Goal: Task Accomplishment & Management: Manage account settings

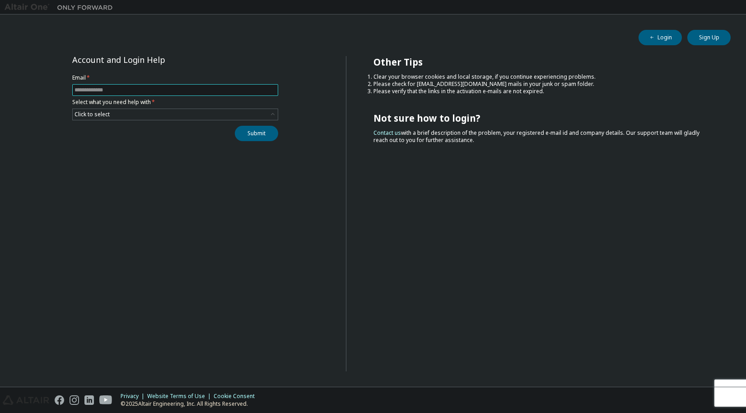
click at [230, 93] on input "text" at bounding box center [176, 89] width 202 height 7
type input "**********"
click at [176, 110] on div "Click to select" at bounding box center [175, 114] width 205 height 11
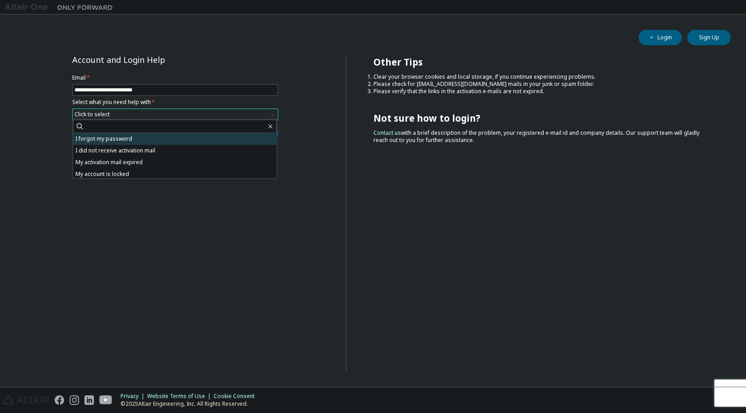
click at [172, 138] on li "I forgot my password" at bounding box center [175, 139] width 204 height 12
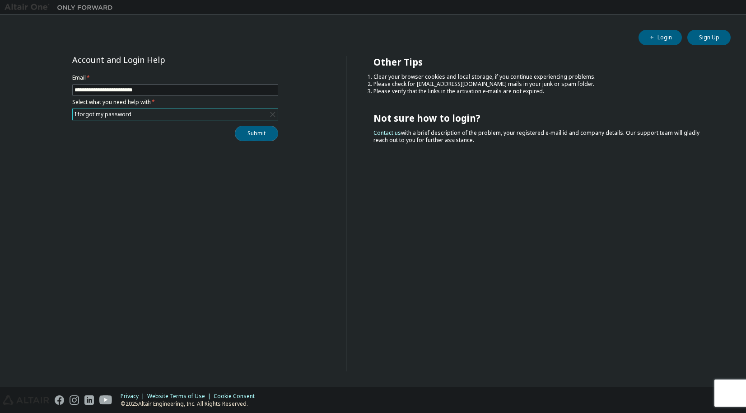
click at [259, 135] on button "Submit" at bounding box center [256, 133] width 43 height 15
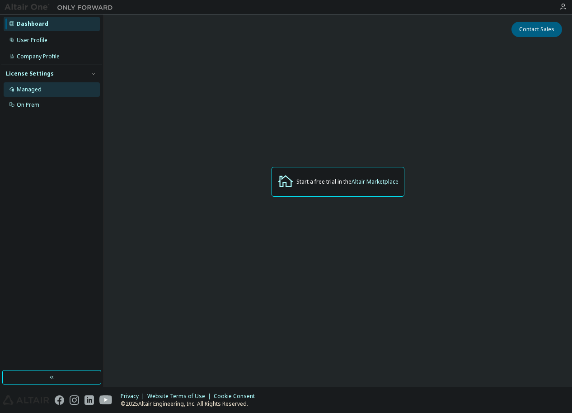
click at [55, 89] on div "Managed" at bounding box center [52, 89] width 96 height 14
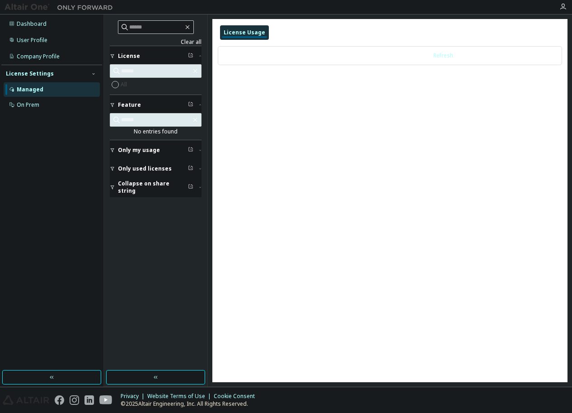
click at [119, 166] on span "Only used licenses" at bounding box center [145, 168] width 54 height 7
click at [47, 23] on div "Dashboard" at bounding box center [52, 24] width 96 height 14
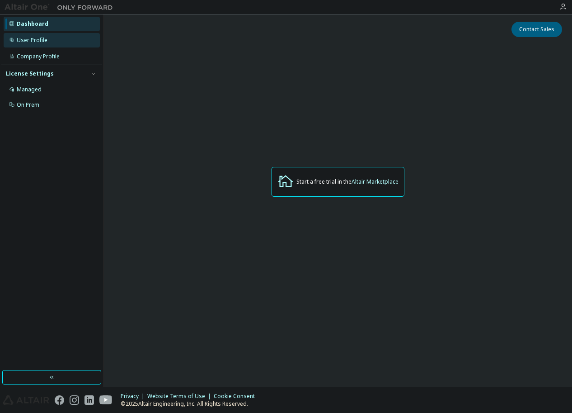
click at [38, 44] on div "User Profile" at bounding box center [52, 40] width 96 height 14
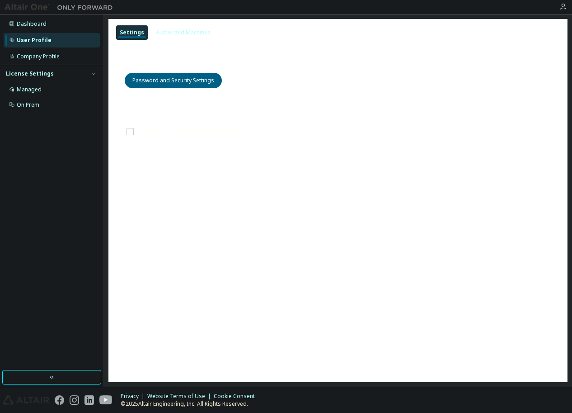
click at [189, 25] on div "Settings Authorized Machines" at bounding box center [338, 32] width 448 height 16
click at [190, 31] on div "Authorized Machines" at bounding box center [183, 32] width 55 height 7
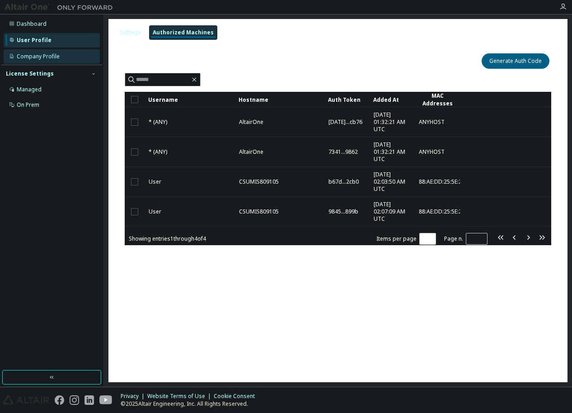
click at [34, 55] on div "Company Profile" at bounding box center [38, 56] width 43 height 7
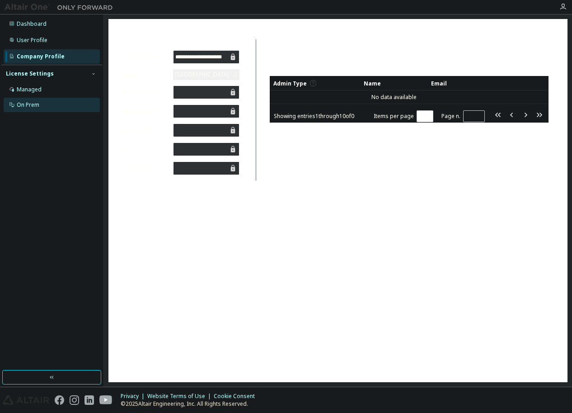
click at [45, 103] on div "On Prem" at bounding box center [52, 105] width 96 height 14
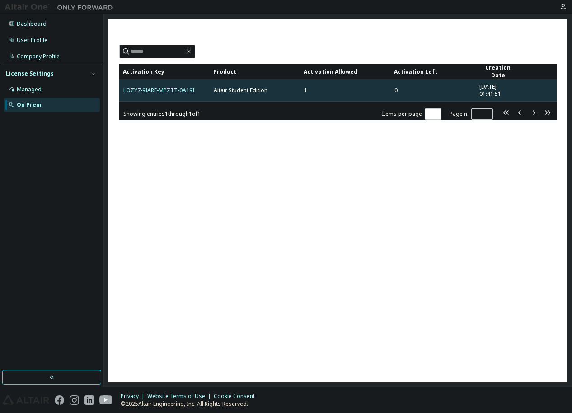
click at [154, 87] on link "LOZY7-9IARE-MPZTT-0A19I" at bounding box center [158, 90] width 71 height 8
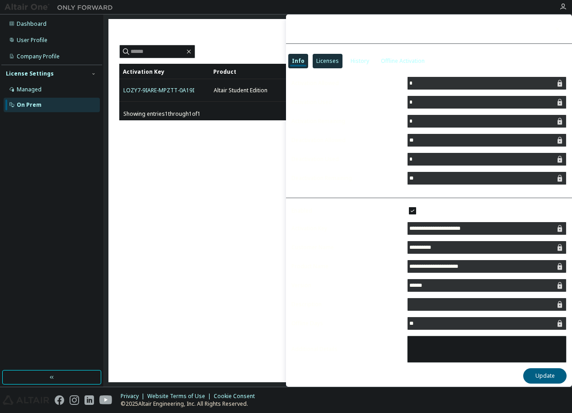
click at [326, 56] on div "Licenses" at bounding box center [328, 61] width 30 height 14
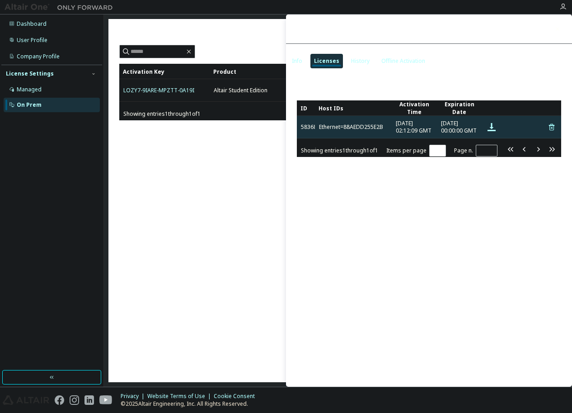
click at [548, 128] on icon at bounding box center [552, 127] width 8 height 11
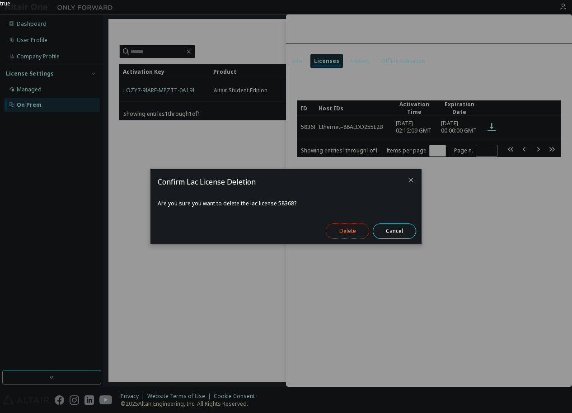
click at [352, 229] on button "Delete" at bounding box center [347, 230] width 43 height 15
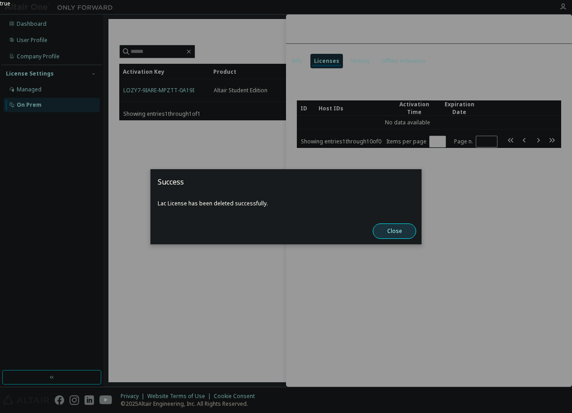
click at [394, 230] on button "Close" at bounding box center [394, 230] width 43 height 15
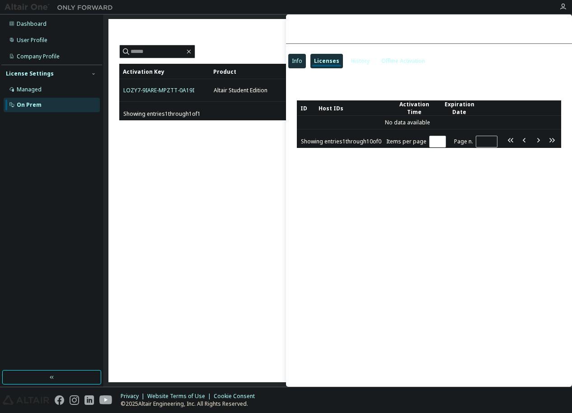
click at [298, 62] on div "Info" at bounding box center [297, 60] width 10 height 7
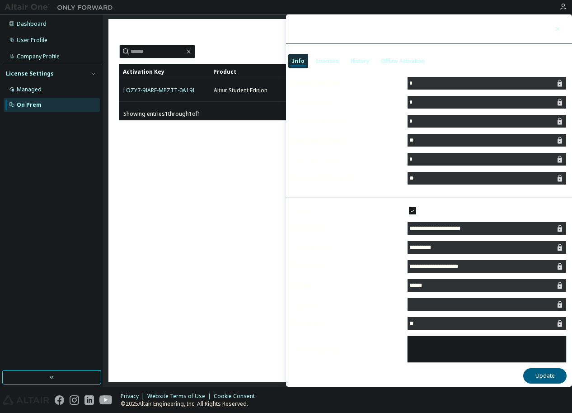
click at [559, 32] on icon "button" at bounding box center [557, 28] width 6 height 7
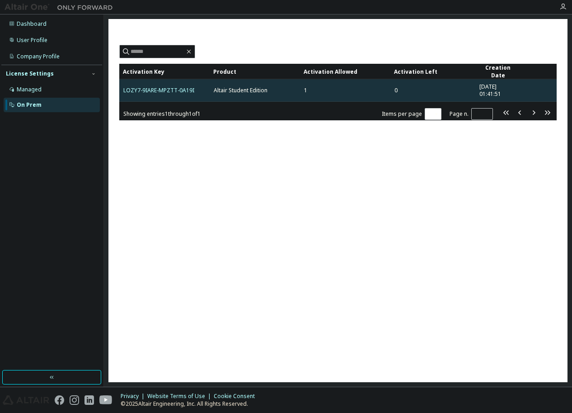
click at [497, 86] on span "[DATE] 01:41:51" at bounding box center [497, 90] width 37 height 14
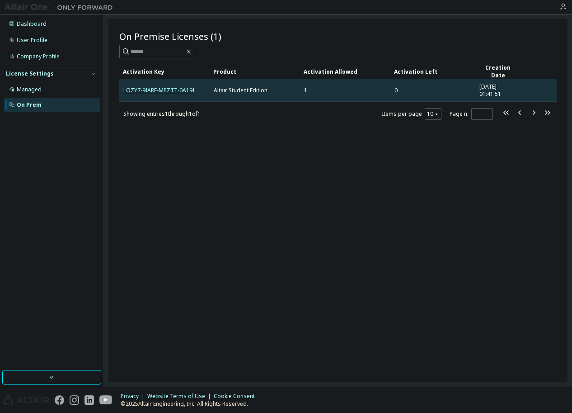
click at [182, 89] on link "LOZY7-9IARE-MPZTT-0A19I" at bounding box center [158, 90] width 71 height 8
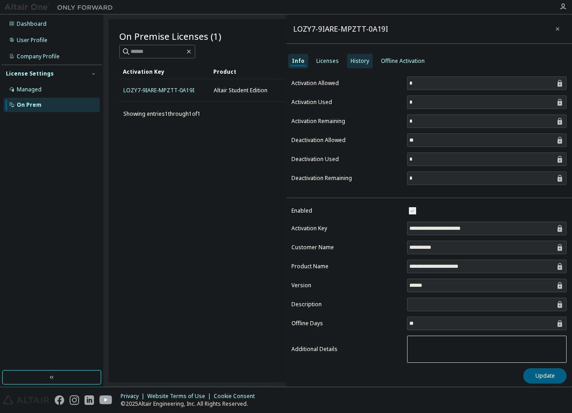
click at [366, 58] on div "History" at bounding box center [360, 60] width 19 height 7
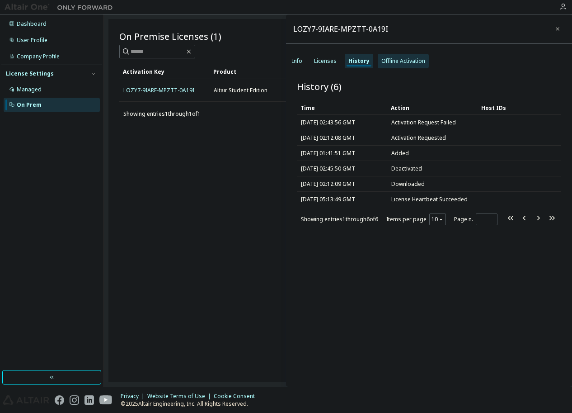
click at [385, 61] on div "Offline Activation" at bounding box center [403, 60] width 44 height 7
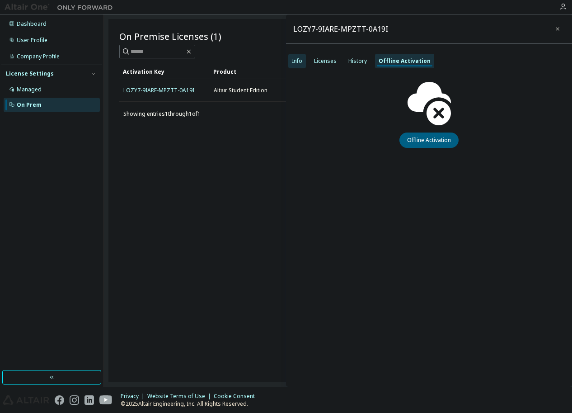
click at [304, 60] on div "Info" at bounding box center [297, 61] width 18 height 14
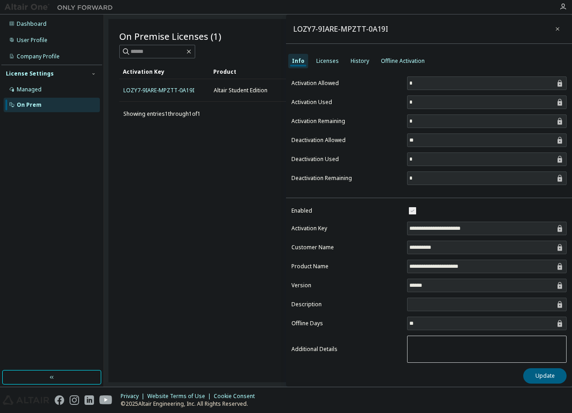
click at [432, 224] on input "**********" at bounding box center [482, 228] width 146 height 9
click at [474, 225] on input "**********" at bounding box center [482, 228] width 146 height 9
click at [319, 56] on div "Licenses" at bounding box center [328, 61] width 30 height 14
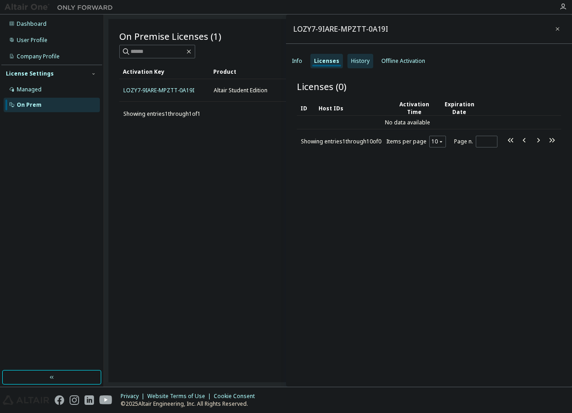
click at [359, 59] on div "History" at bounding box center [360, 60] width 19 height 7
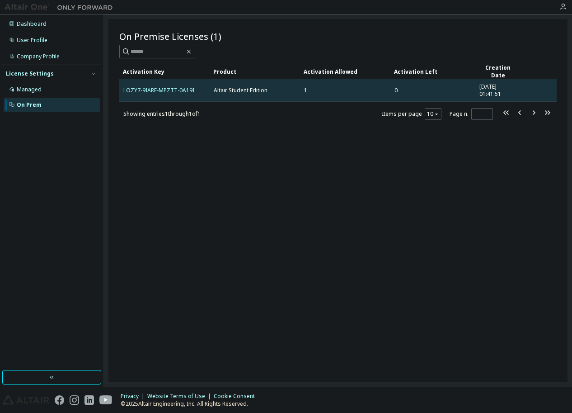
click at [159, 89] on link "LOZY7-9IARE-MPZTT-0A19I" at bounding box center [158, 90] width 71 height 8
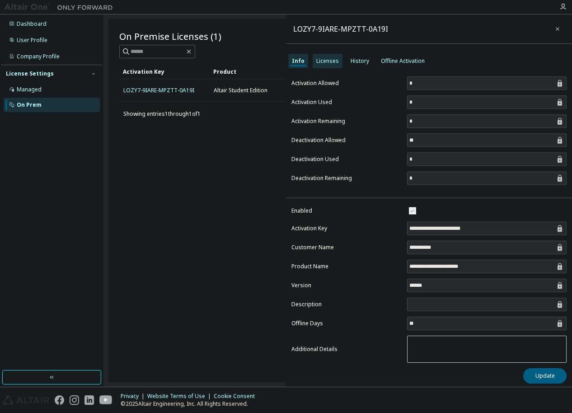
click at [316, 66] on div "Licenses" at bounding box center [328, 61] width 30 height 14
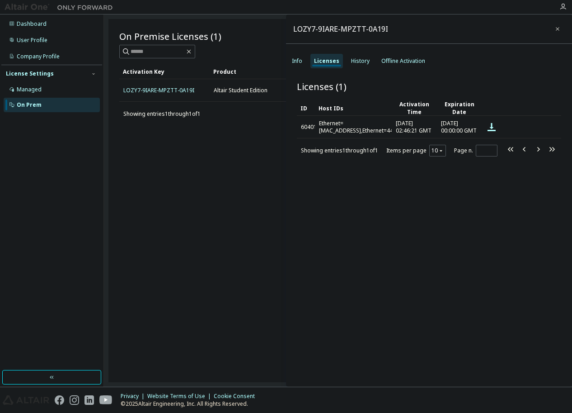
click at [181, 337] on div "On Premise Licenses (1) Clear Load Save Save As Field Operator Value Select fil…" at bounding box center [337, 200] width 459 height 363
